Goal: Task Accomplishment & Management: Use online tool/utility

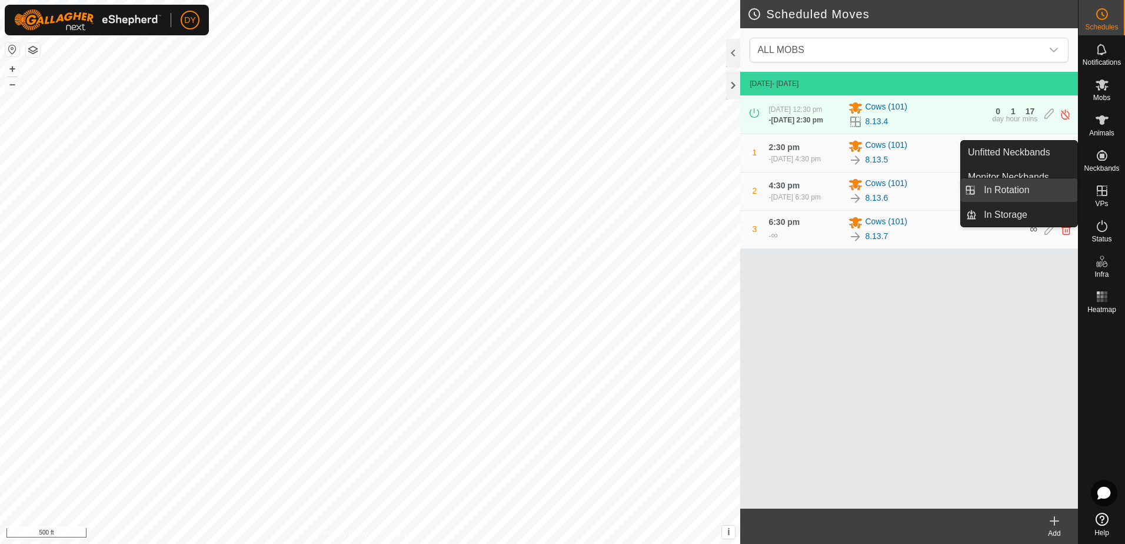
drag, startPoint x: 1077, startPoint y: 196, endPoint x: 1061, endPoint y: 188, distance: 18.2
click at [1061, 188] on link "In Rotation" at bounding box center [1027, 190] width 101 height 24
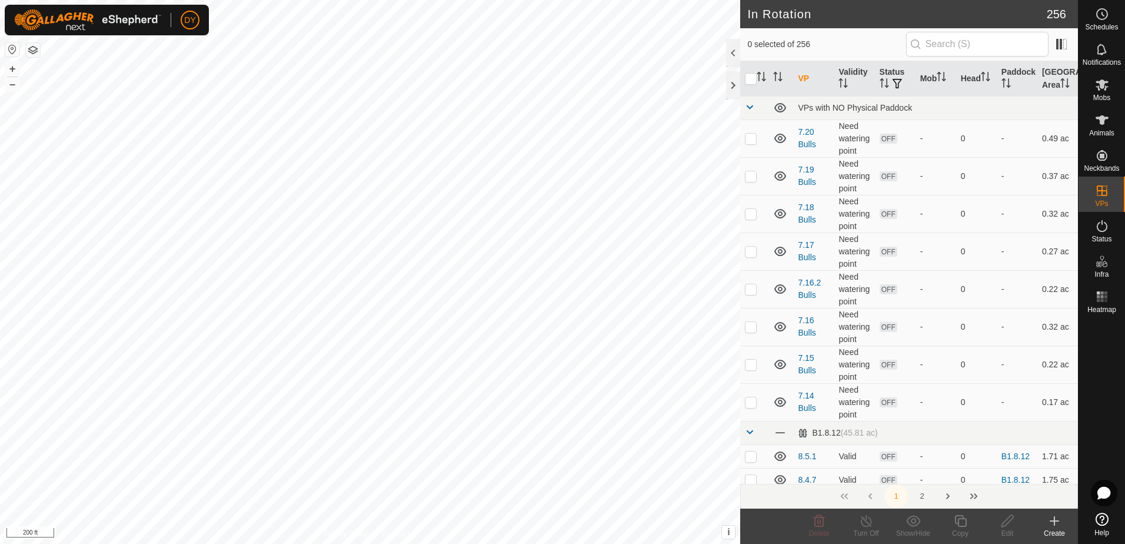
click at [1054, 521] on icon at bounding box center [1054, 521] width 8 height 0
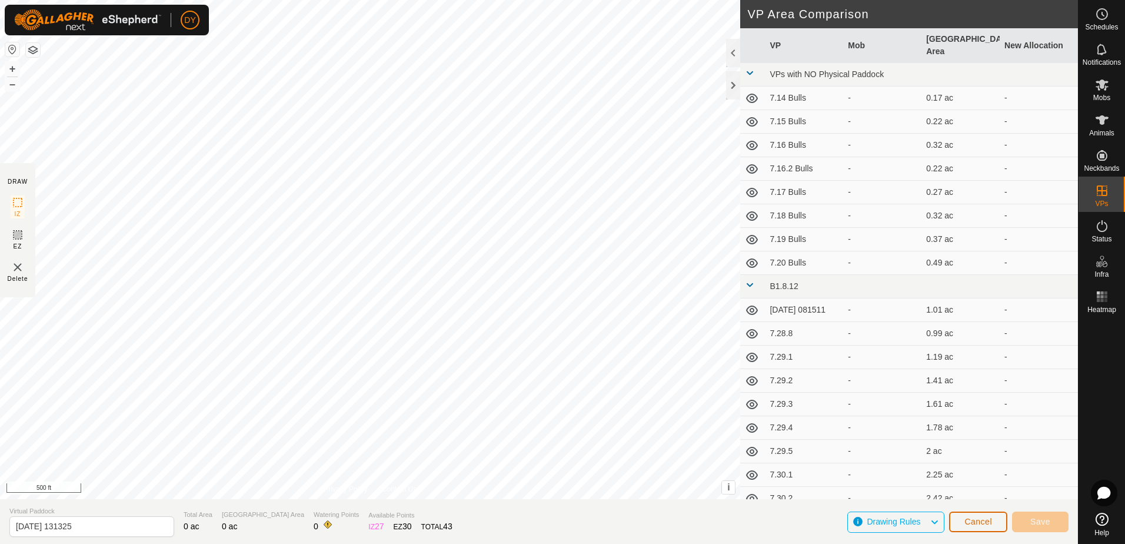
click at [994, 525] on button "Cancel" at bounding box center [978, 521] width 58 height 21
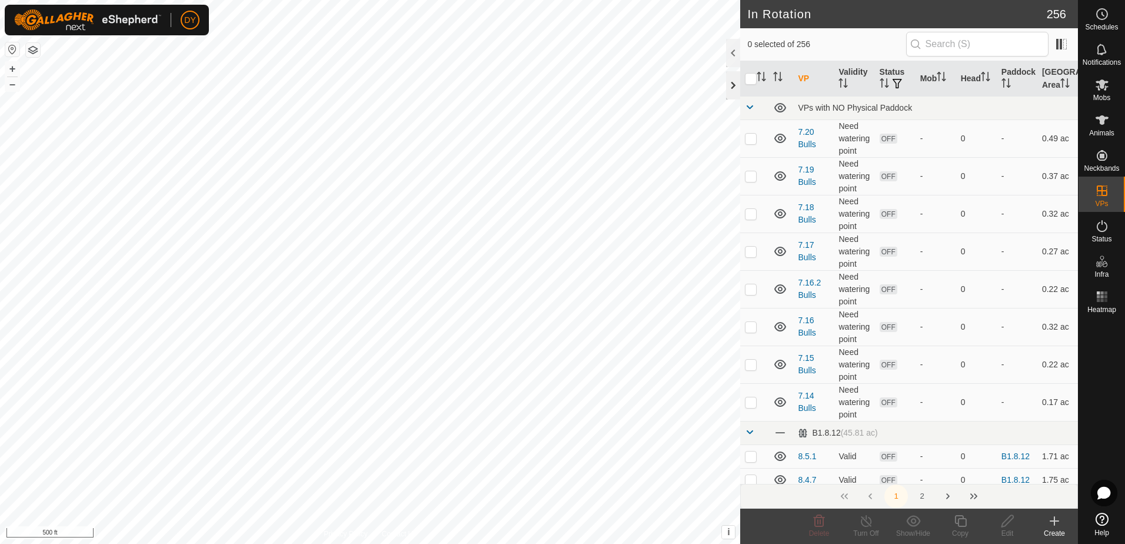
click at [733, 81] on div at bounding box center [733, 85] width 14 height 28
